Goal: Task Accomplishment & Management: Complete application form

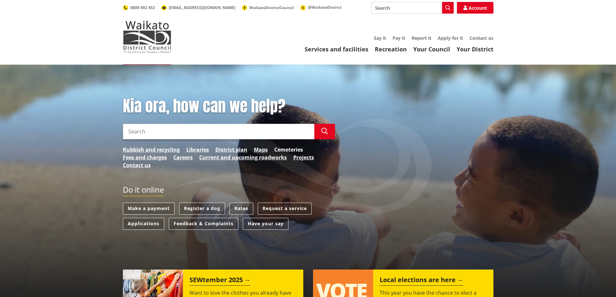
click at [293, 150] on link "Cemeteries" at bounding box center [288, 150] width 29 height 8
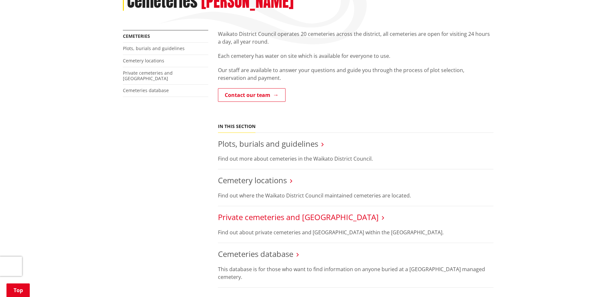
scroll to position [97, 0]
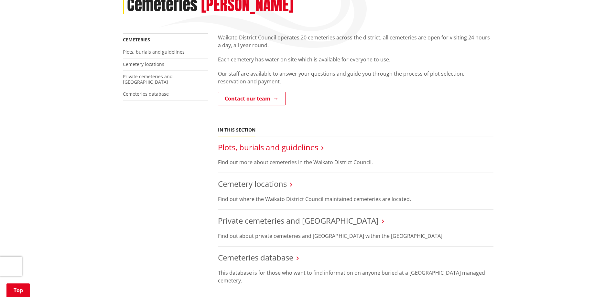
click at [286, 150] on link "Plots, burials and guidelines" at bounding box center [268, 147] width 100 height 11
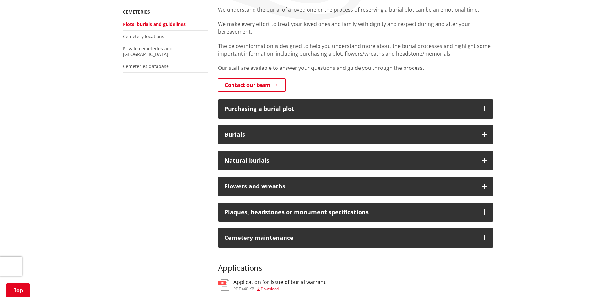
scroll to position [129, 0]
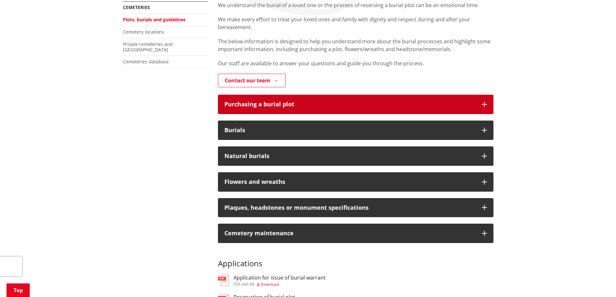
click at [363, 103] on div "Purchasing a burial plot" at bounding box center [349, 104] width 251 height 6
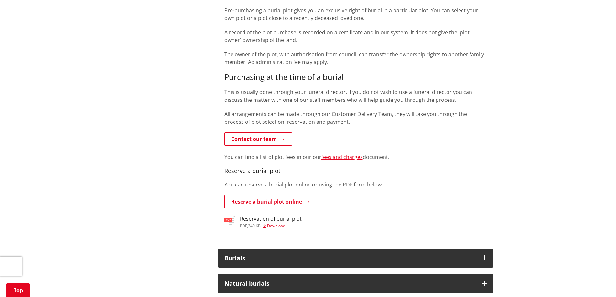
scroll to position [356, 0]
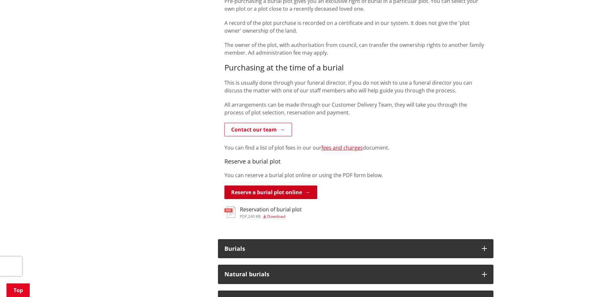
click at [289, 197] on link "Reserve a burial plot online" at bounding box center [270, 193] width 93 height 14
